Goal: Task Accomplishment & Management: Use online tool/utility

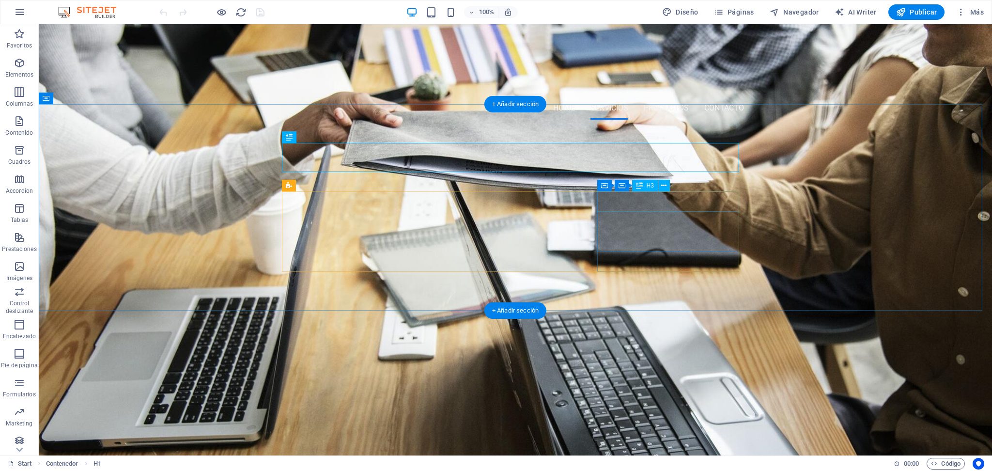
click at [429, 379] on div "PUESTA EN MARCHA" at bounding box center [358, 389] width 142 height 20
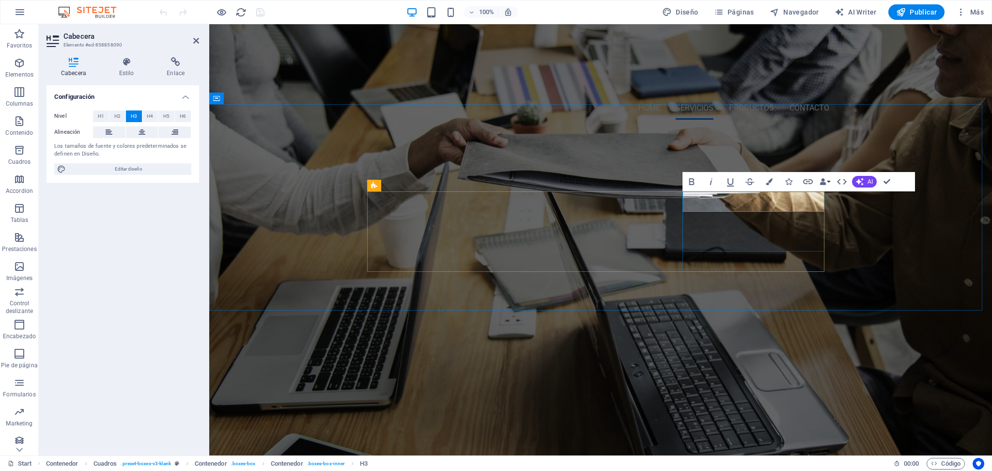
click at [514, 379] on h3 "PUESTA EN MARCHA" at bounding box center [443, 389] width 142 height 20
click at [731, 288] on div "SERVICIOS INGENIERÍA Diseño técnico especializado en soluciones HVAC para aplic…" at bounding box center [600, 312] width 783 height 371
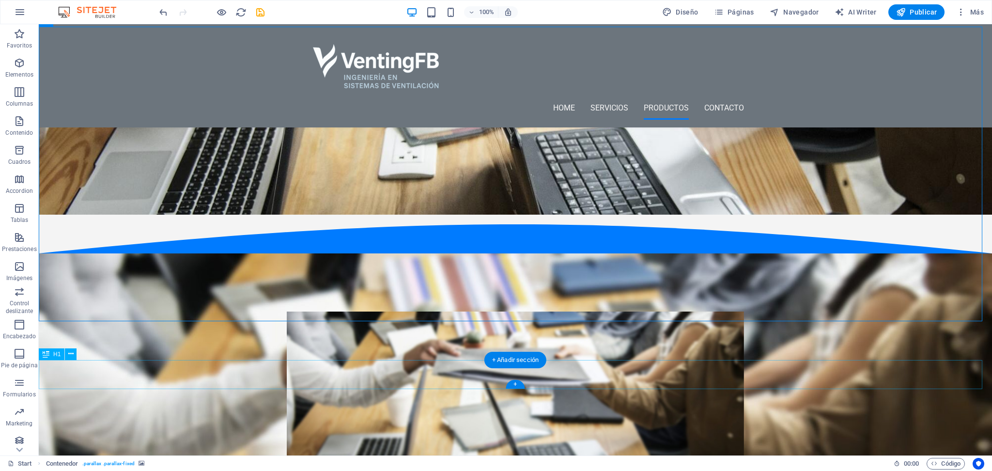
scroll to position [178, 0]
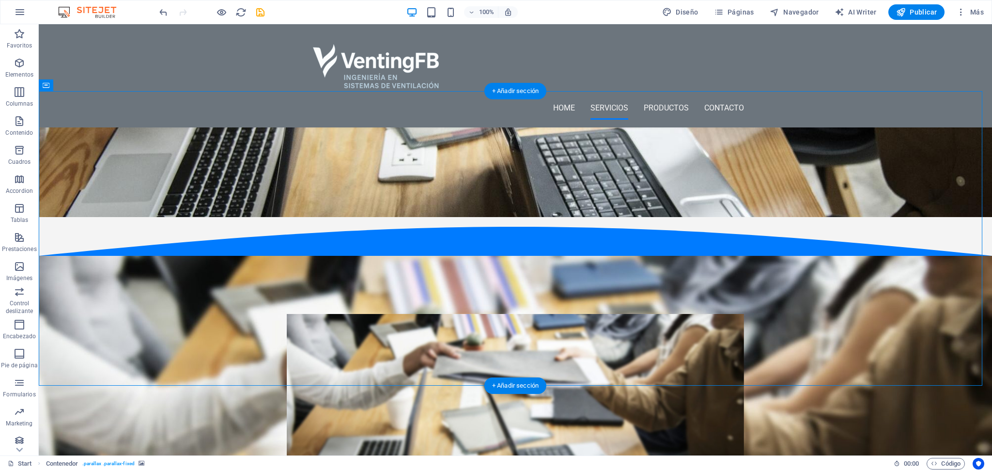
click at [359, 335] on figure at bounding box center [515, 413] width 457 height 198
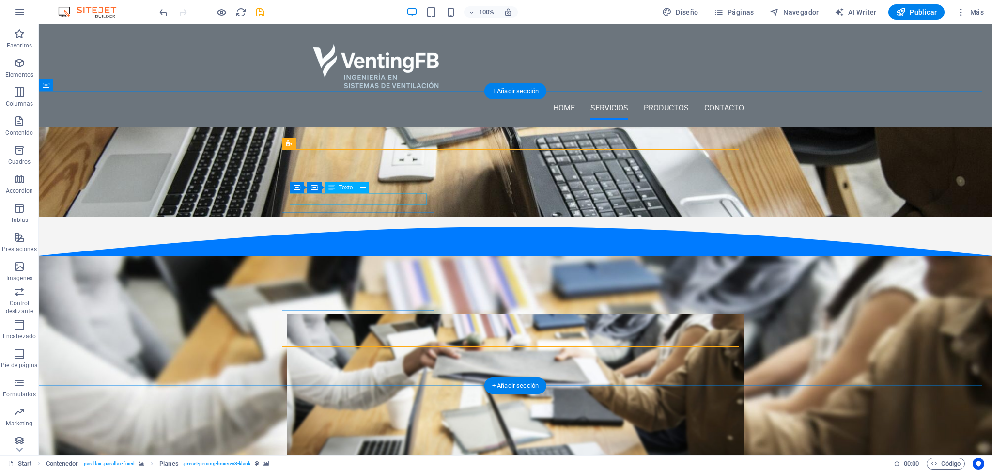
click at [195, 256] on figure at bounding box center [515, 471] width 953 height 431
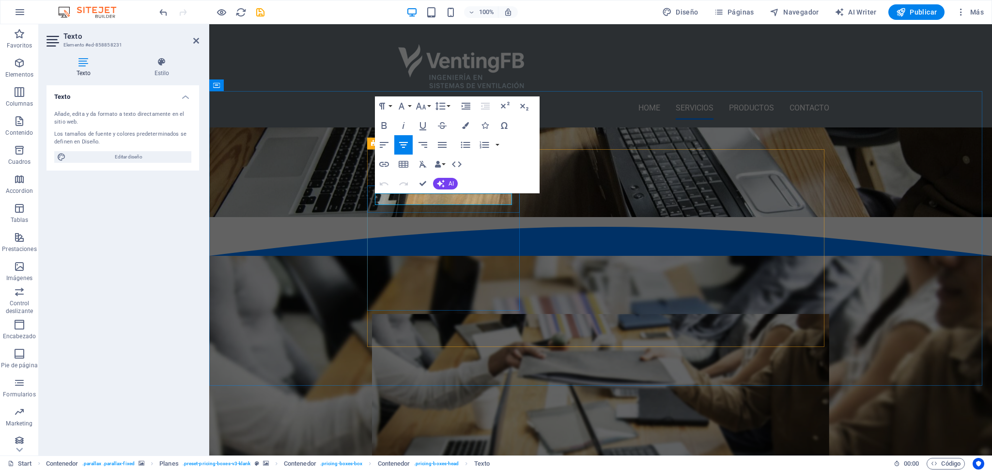
drag, startPoint x: 486, startPoint y: 200, endPoint x: 475, endPoint y: 200, distance: 11.1
click at [403, 108] on icon "button" at bounding box center [402, 106] width 6 height 7
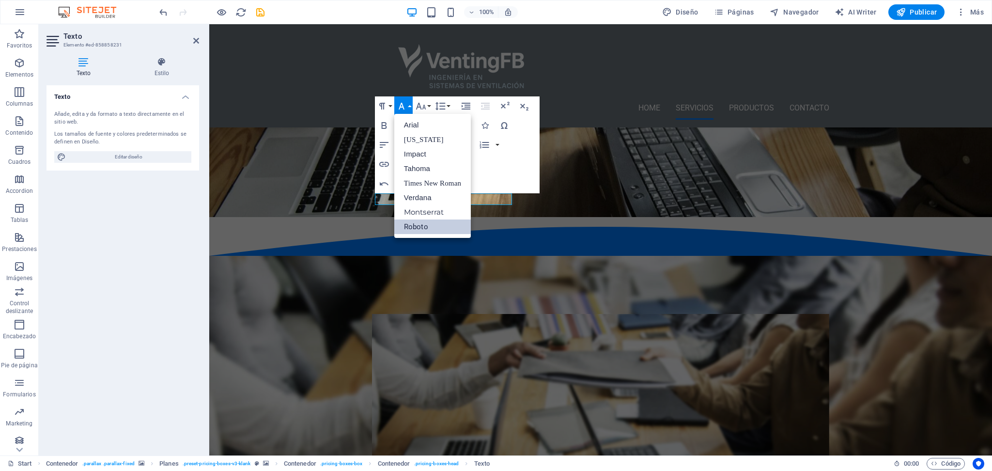
scroll to position [0, 0]
click at [403, 108] on icon "button" at bounding box center [402, 106] width 6 height 7
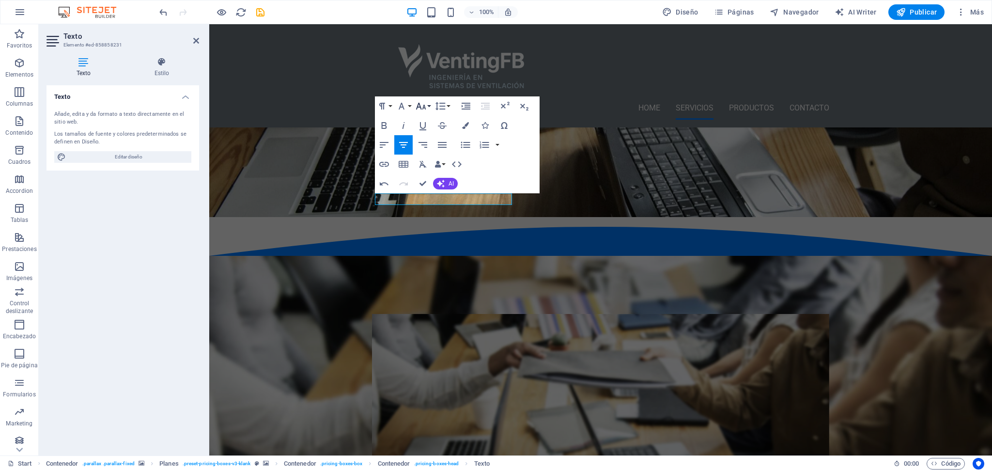
click at [424, 108] on icon "button" at bounding box center [421, 106] width 10 height 7
click at [430, 213] on link "18" at bounding box center [431, 212] width 35 height 15
click at [426, 106] on icon "button" at bounding box center [421, 106] width 12 height 12
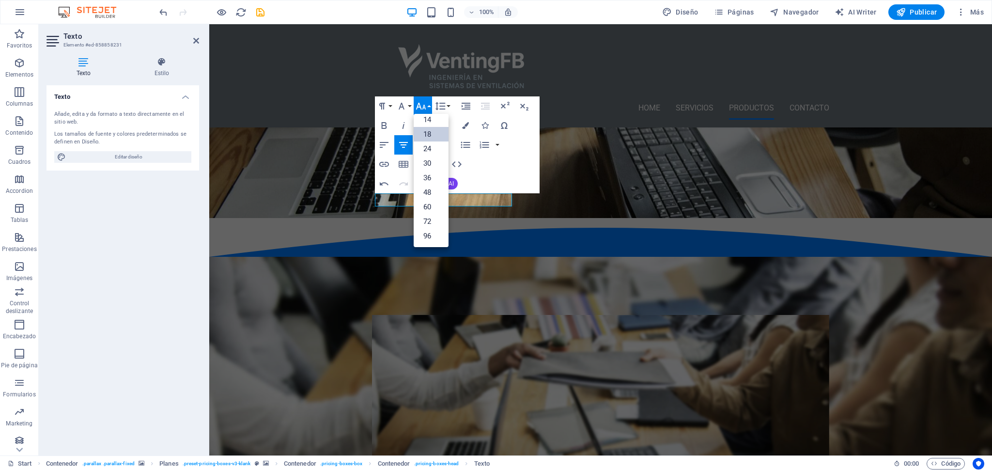
scroll to position [78, 0]
click at [429, 163] on link "30" at bounding box center [431, 163] width 35 height 15
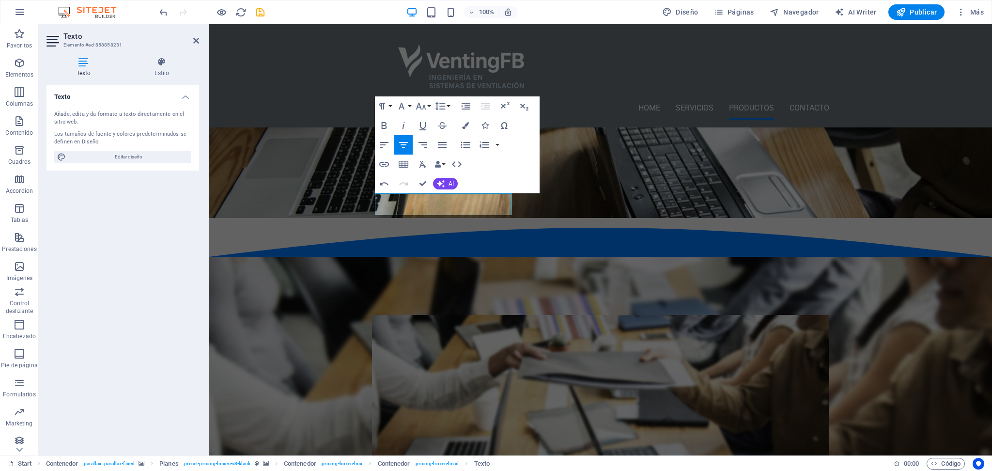
scroll to position [173, 0]
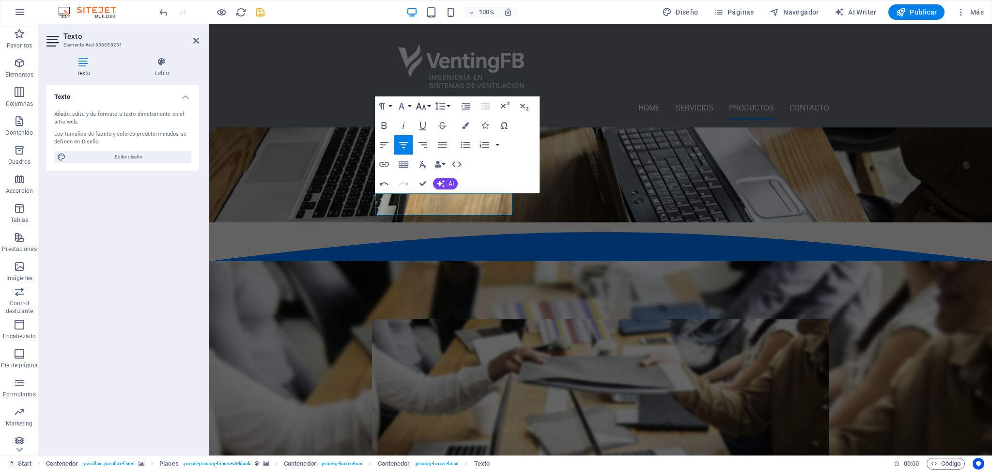
click at [422, 108] on icon "button" at bounding box center [421, 106] width 10 height 7
click at [431, 211] on link "60" at bounding box center [431, 207] width 35 height 15
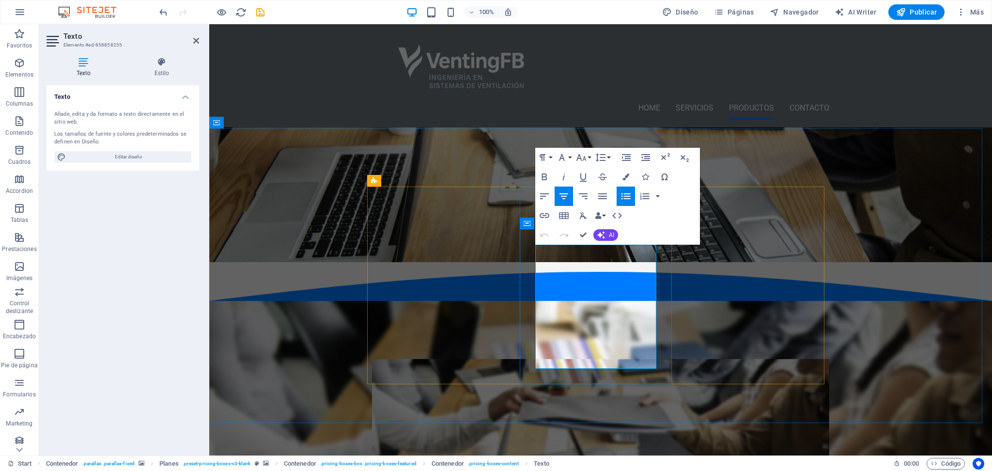
scroll to position [97, 0]
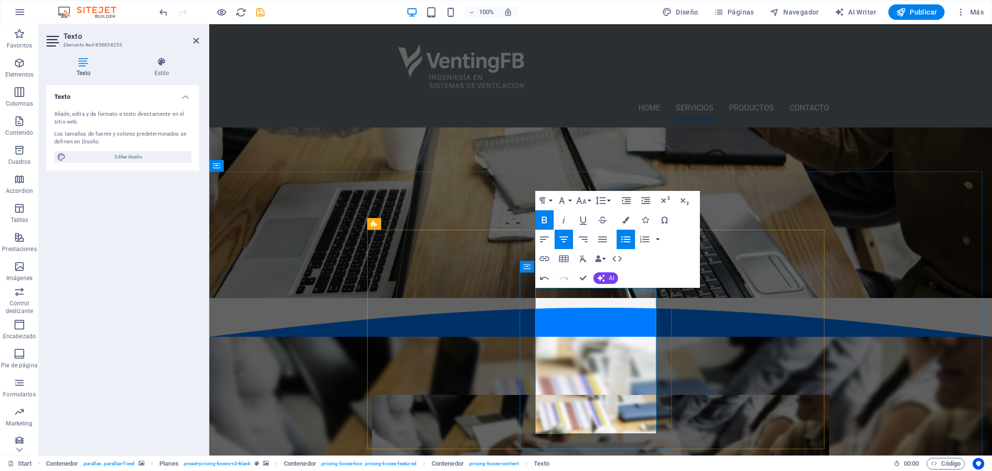
drag, startPoint x: 615, startPoint y: 429, endPoint x: 537, endPoint y: 409, distance: 79.9
click at [545, 218] on icon "button" at bounding box center [545, 220] width 12 height 12
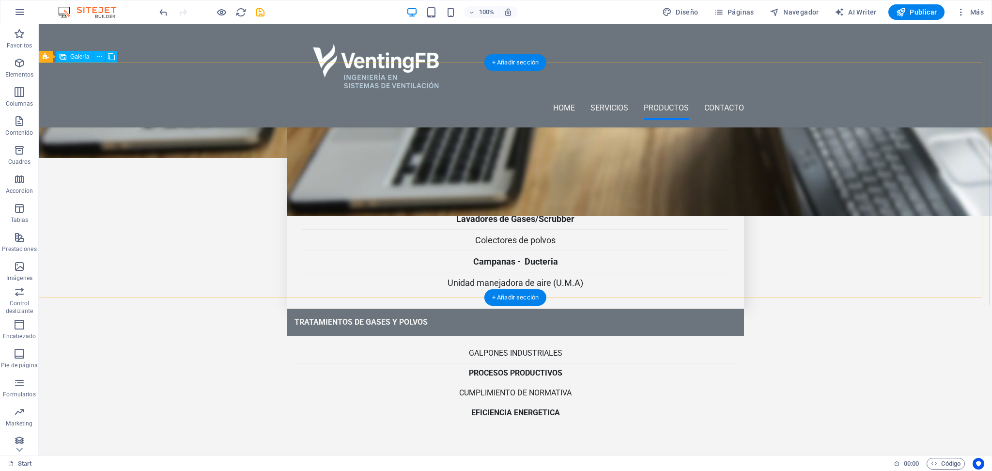
scroll to position [679, 0]
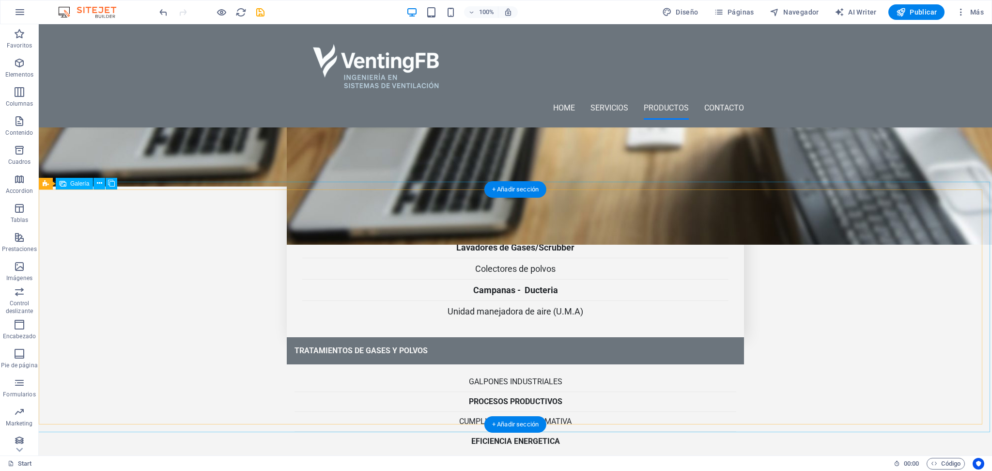
select select "4"
select select "px"
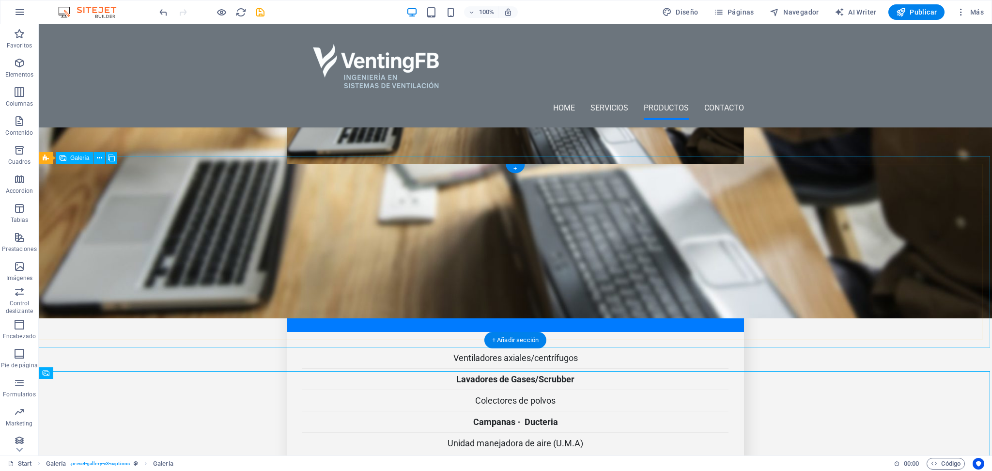
scroll to position [549, 0]
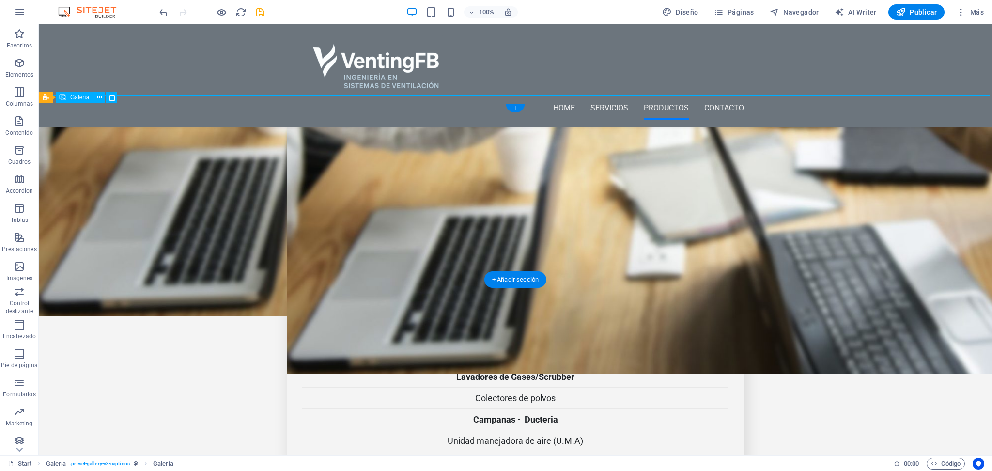
select select "4"
select select "px"
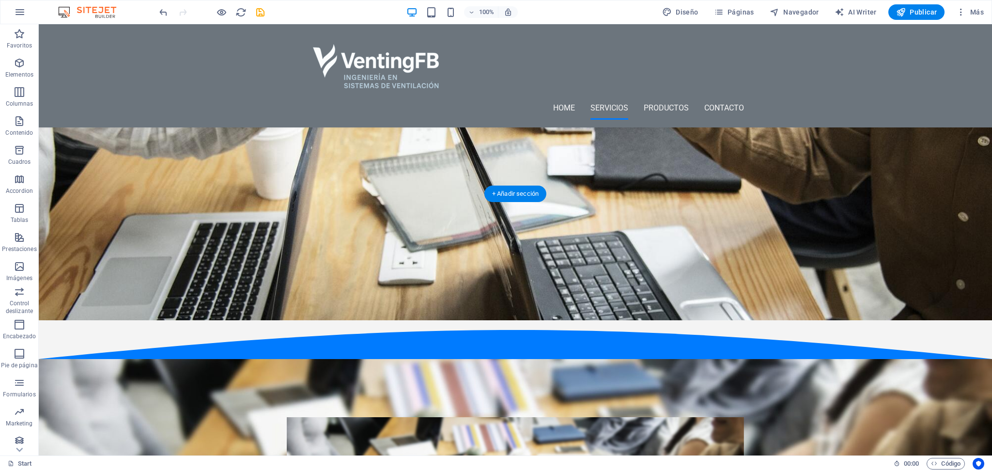
scroll to position [0, 0]
